Goal: Information Seeking & Learning: Find specific fact

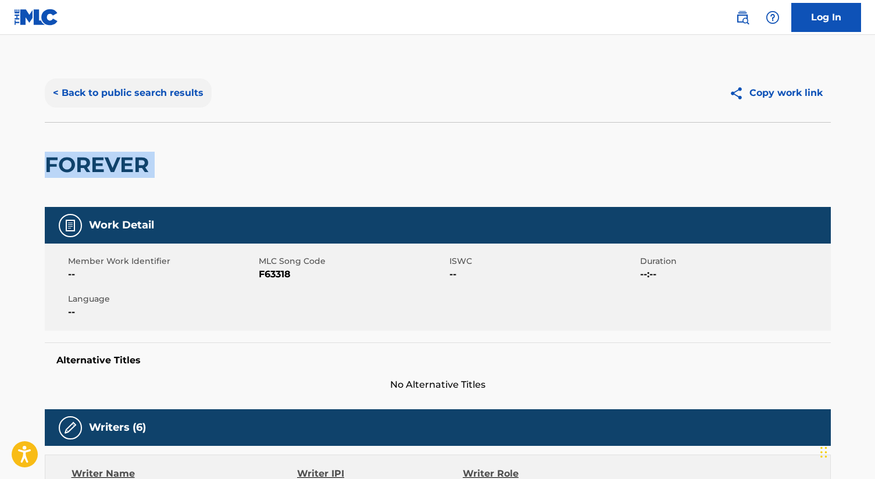
click at [136, 86] on button "< Back to public search results" at bounding box center [128, 93] width 167 height 29
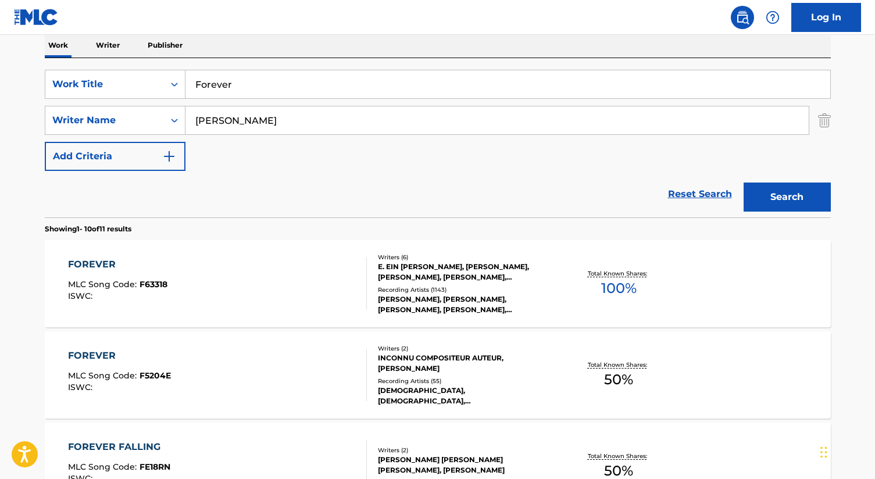
click at [232, 96] on input "Forever" at bounding box center [508, 84] width 645 height 28
paste input "BORN ON [DATE]"
type input "BORN ON [DATE]"
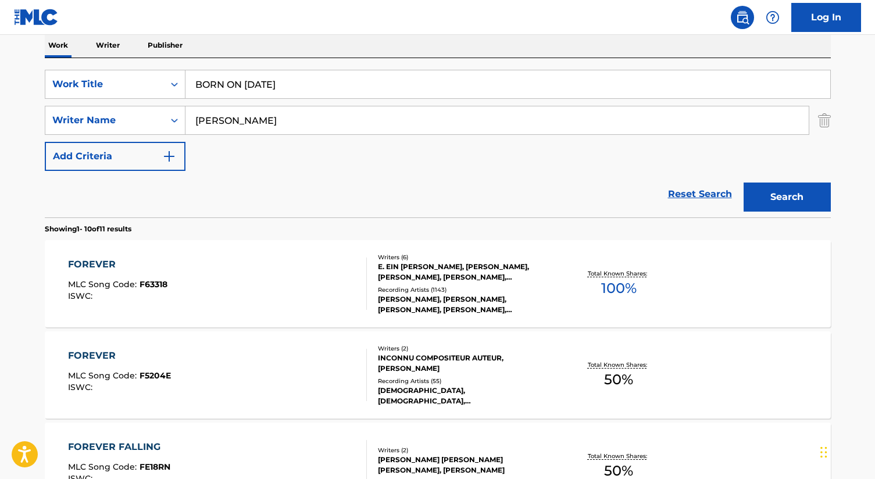
type input "[PERSON_NAME]"
click at [744, 183] on button "Search" at bounding box center [787, 197] width 87 height 29
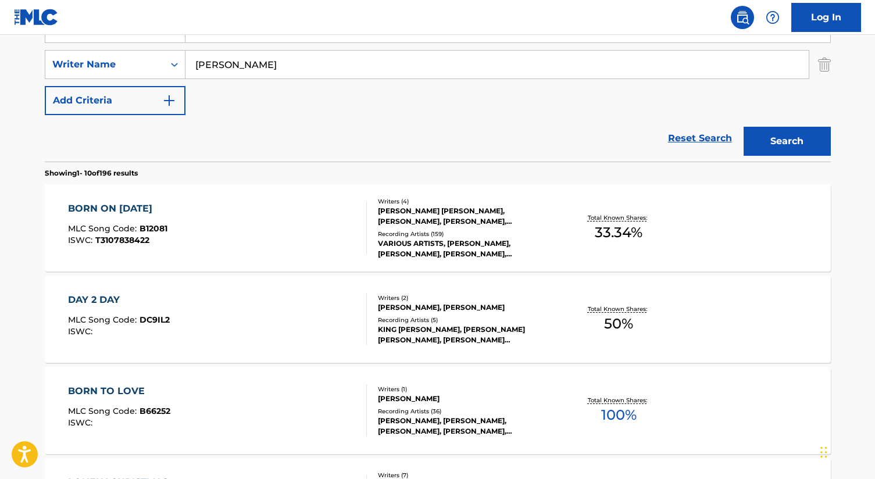
scroll to position [268, 0]
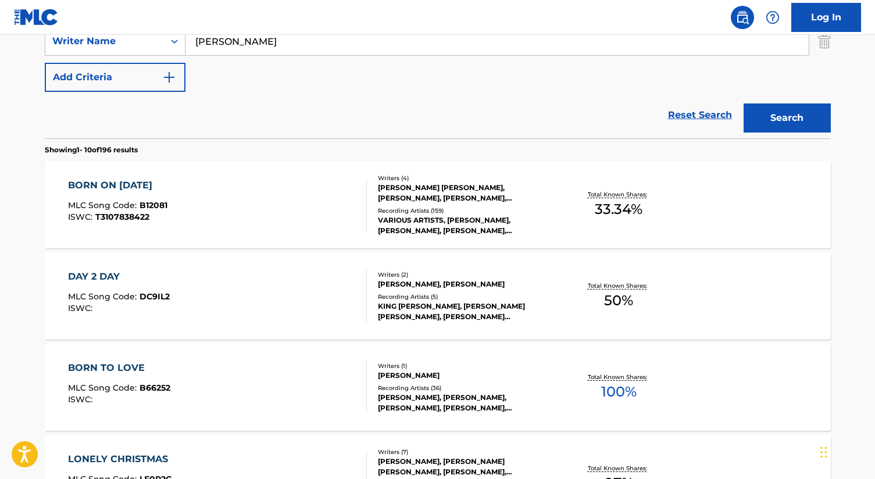
click at [233, 202] on div "BORN ON [DATE] MLC Song Code : B12081 ISWC : T3107838422" at bounding box center [217, 205] width 299 height 52
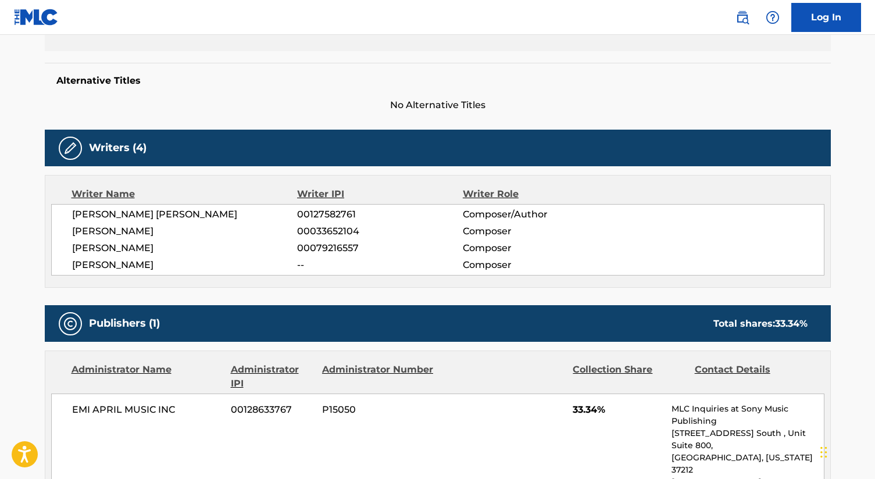
scroll to position [1, 0]
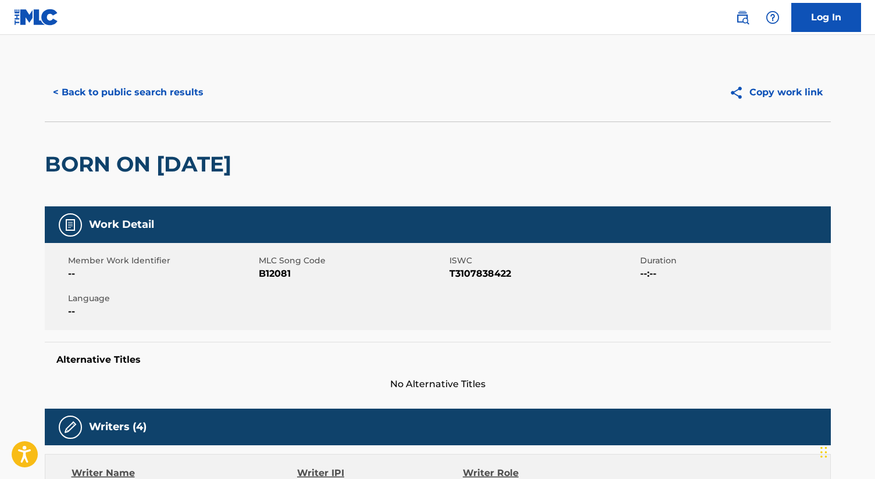
click at [453, 273] on span "T3107838422" at bounding box center [544, 274] width 188 height 14
click at [453, 274] on span "T3107838422" at bounding box center [544, 274] width 188 height 14
copy span "T3107838422"
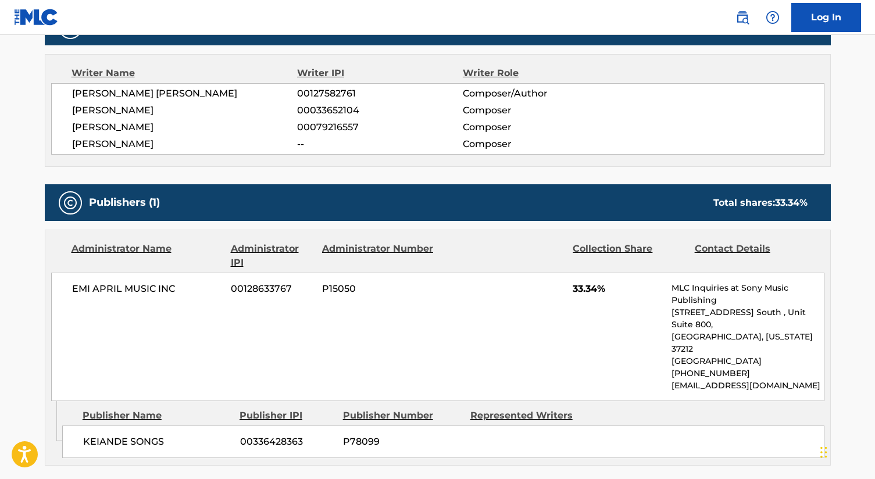
scroll to position [402, 0]
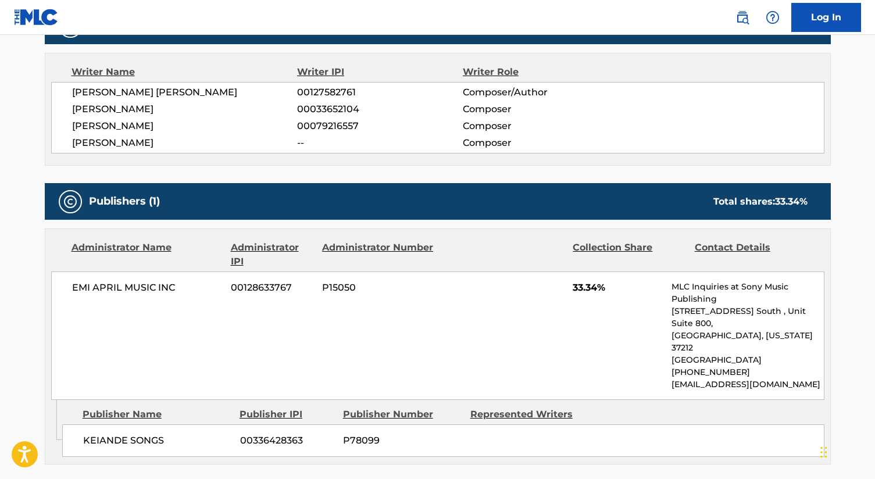
click at [168, 90] on span "[PERSON_NAME] [PERSON_NAME]" at bounding box center [185, 93] width 226 height 14
copy div "[PERSON_NAME] [PERSON_NAME]"
click at [127, 123] on span "[PERSON_NAME]" at bounding box center [185, 126] width 226 height 14
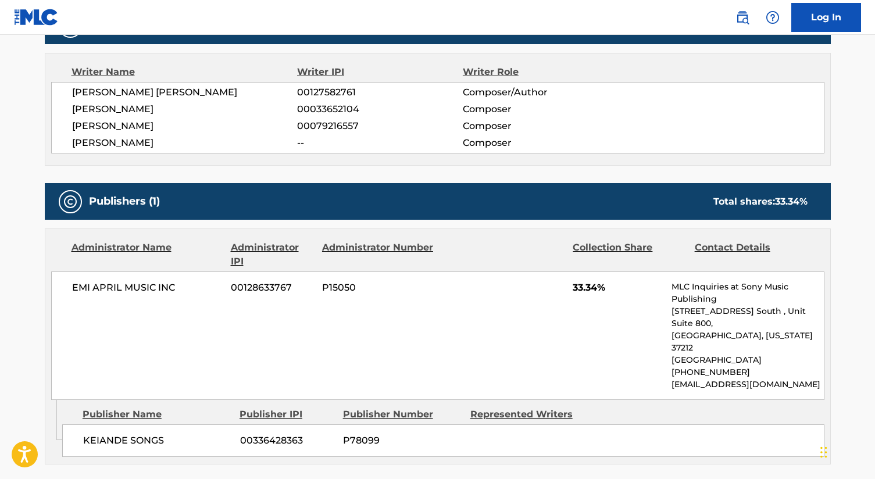
click at [127, 123] on span "[PERSON_NAME]" at bounding box center [185, 126] width 226 height 14
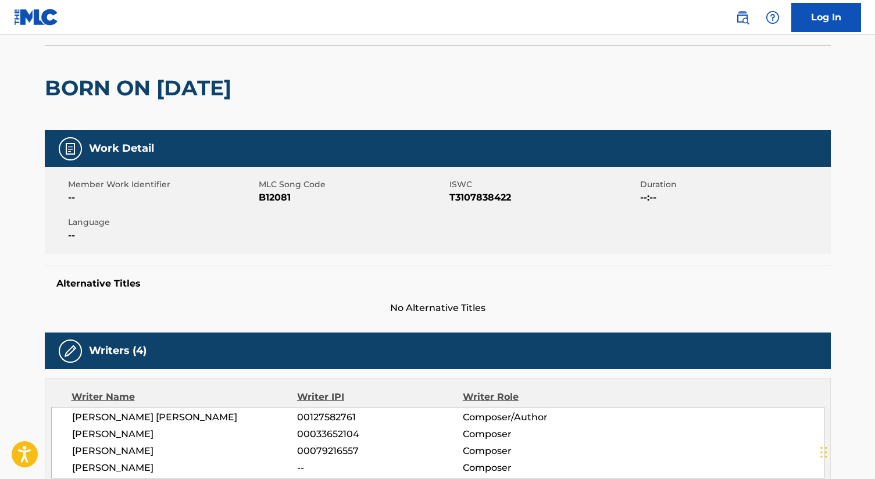
scroll to position [0, 0]
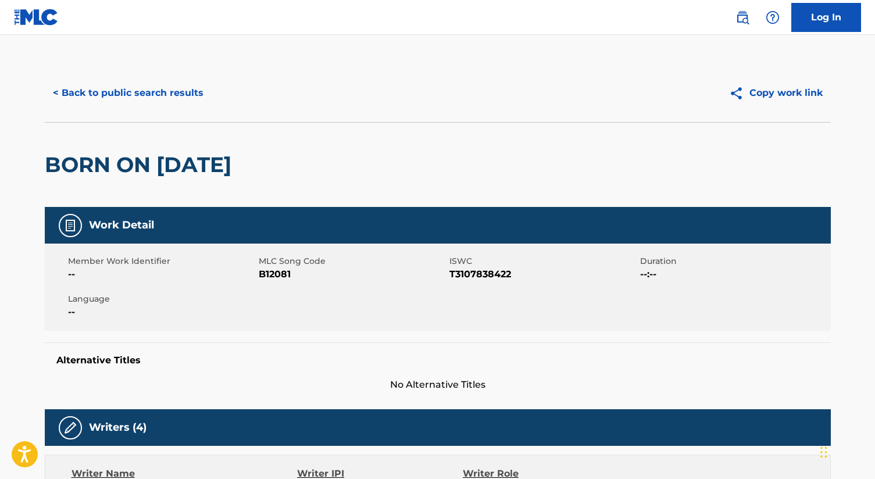
click at [154, 166] on h2 "BORN ON [DATE]" at bounding box center [141, 165] width 193 height 26
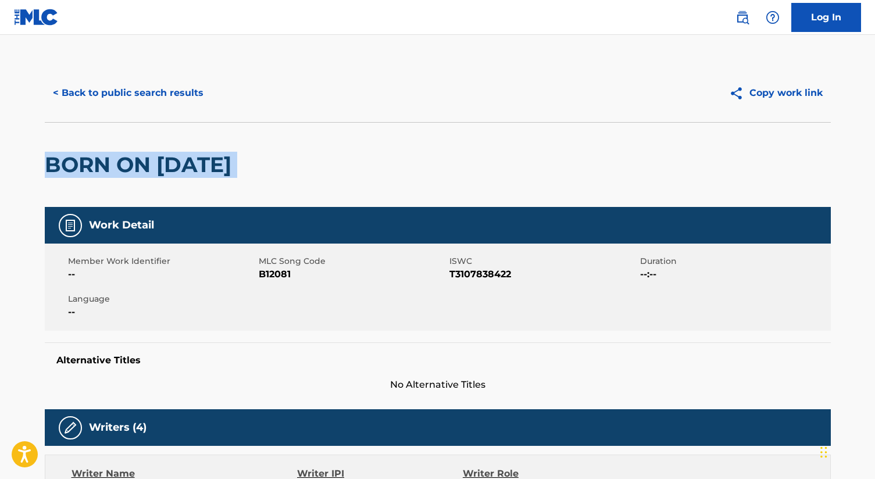
click at [154, 166] on h2 "BORN ON [DATE]" at bounding box center [141, 165] width 193 height 26
copy div "BORN ON [DATE]"
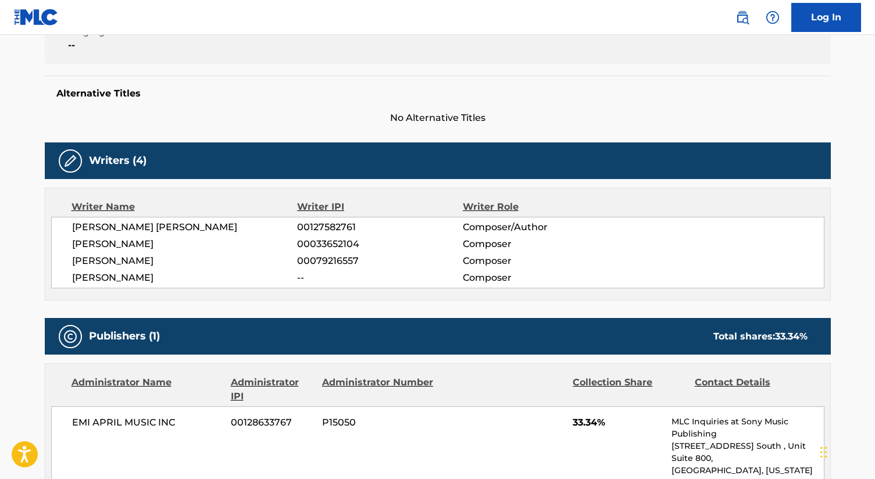
scroll to position [270, 0]
